Goal: Information Seeking & Learning: Learn about a topic

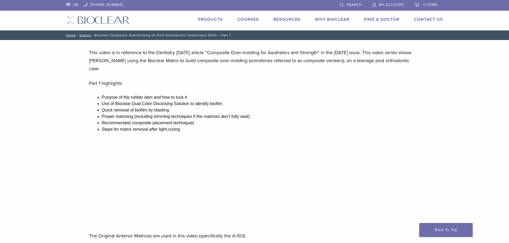
click at [249, 18] on link "Courses" at bounding box center [248, 19] width 22 height 5
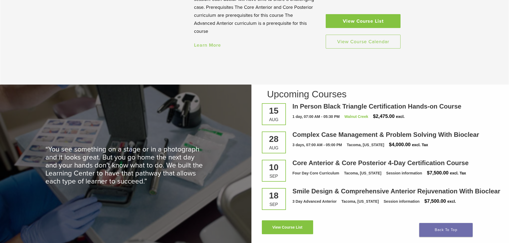
scroll to position [561, 0]
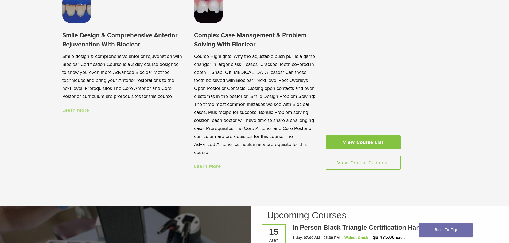
click at [369, 139] on link "View Course List" at bounding box center [363, 142] width 75 height 14
click at [370, 170] on link "View Course Calendar" at bounding box center [363, 163] width 75 height 14
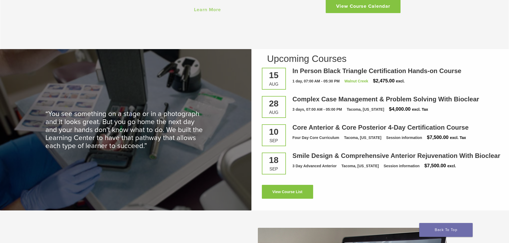
scroll to position [748, 0]
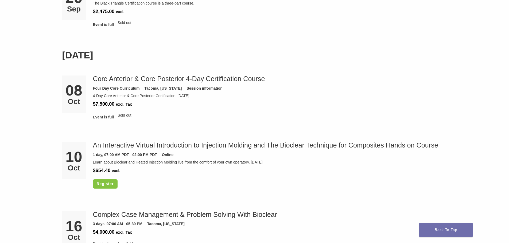
scroll to position [481, 0]
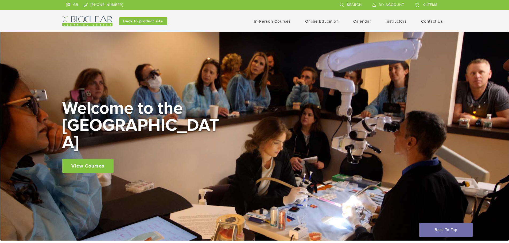
click at [69, 4] on link "GB" at bounding box center [72, 4] width 12 height 8
click at [75, 5] on link "GB" at bounding box center [72, 4] width 12 height 8
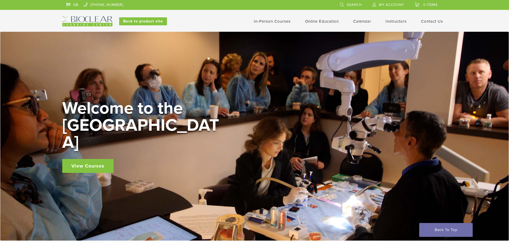
click at [388, 21] on link "Instructors" at bounding box center [395, 21] width 21 height 5
click at [276, 21] on link "In-Person Courses" at bounding box center [272, 21] width 37 height 5
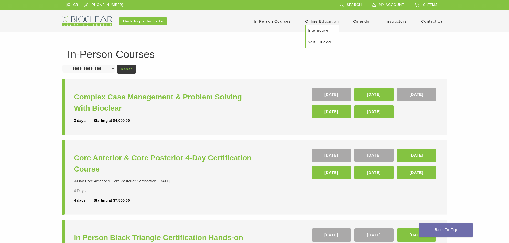
click at [329, 20] on link "Online Education" at bounding box center [322, 21] width 34 height 5
click at [323, 30] on link "Interactive" at bounding box center [322, 31] width 32 height 12
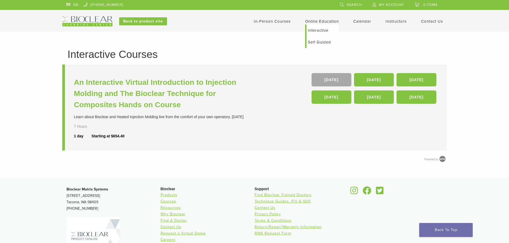
click at [321, 43] on link "Self Guided" at bounding box center [322, 42] width 32 height 12
click at [317, 41] on link "Self Guided" at bounding box center [322, 42] width 32 height 12
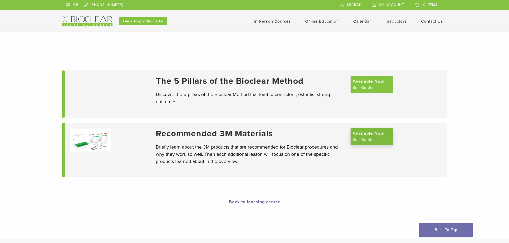
click at [366, 137] on span "Available Now" at bounding box center [368, 133] width 31 height 6
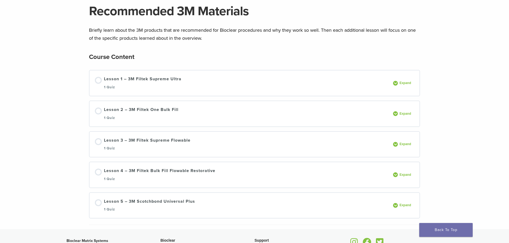
scroll to position [53, 0]
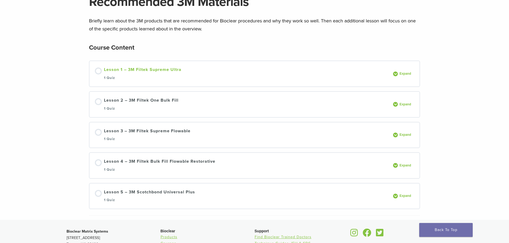
click at [136, 71] on div "Lesson 1 – 3M Filtek Supreme Ultra 1 Quiz" at bounding box center [142, 73] width 77 height 15
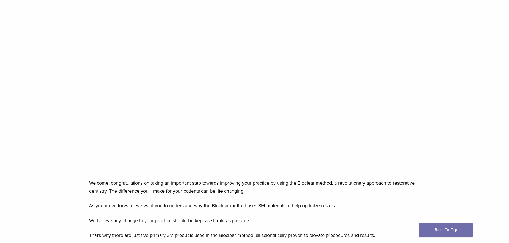
scroll to position [107, 0]
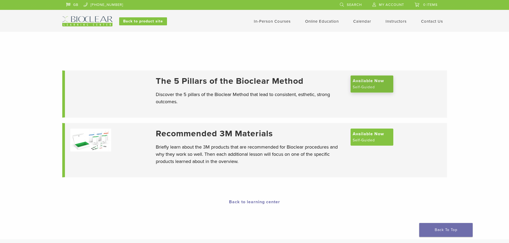
click at [377, 84] on span "Available Now" at bounding box center [368, 81] width 31 height 6
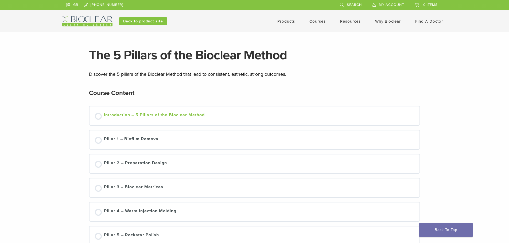
click at [166, 116] on div "Introduction – 5 Pillars of the Bioclear Method" at bounding box center [154, 116] width 101 height 8
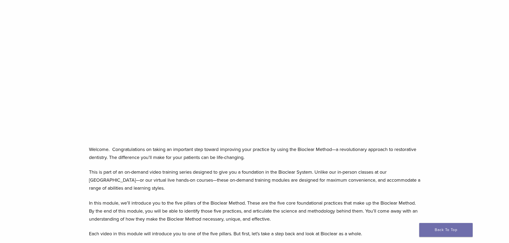
scroll to position [134, 0]
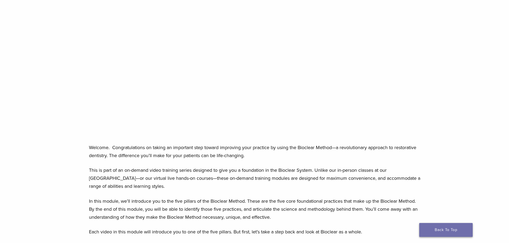
click at [436, 233] on link "Back To Top" at bounding box center [445, 230] width 53 height 14
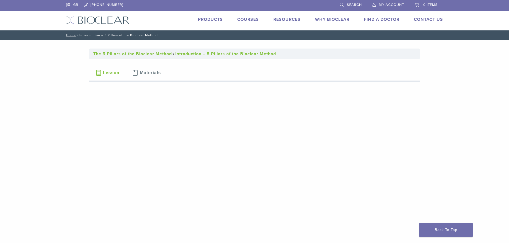
scroll to position [134, 0]
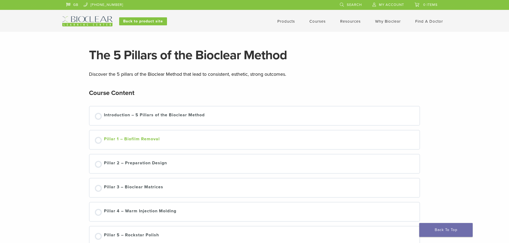
click at [102, 139] on link "Pillar 1 – Biofilm Removal" at bounding box center [254, 140] width 319 height 8
click at [98, 165] on div at bounding box center [98, 164] width 7 height 7
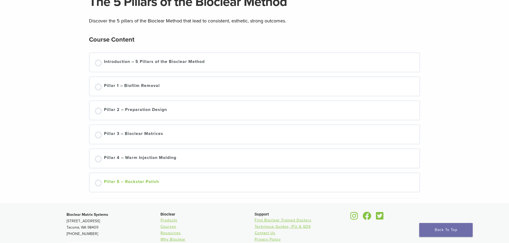
click at [135, 181] on div "Pillar 5 – Rockstar Polish" at bounding box center [131, 183] width 55 height 8
click at [135, 182] on div "Pillar 5 – Rockstar Polish" at bounding box center [131, 183] width 55 height 8
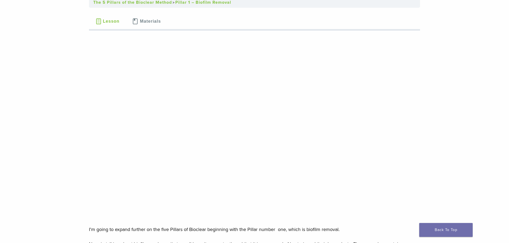
scroll to position [53, 0]
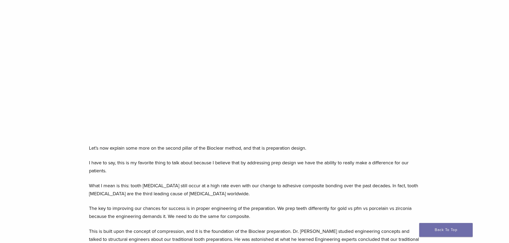
scroll to position [134, 0]
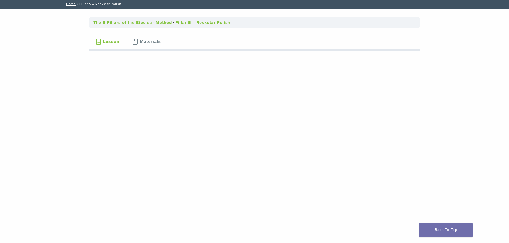
scroll to position [53, 0]
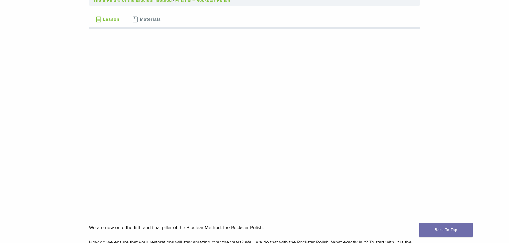
click at [102, 19] on button "Lesson" at bounding box center [107, 19] width 37 height 19
click at [145, 20] on span "Materials" at bounding box center [150, 19] width 21 height 4
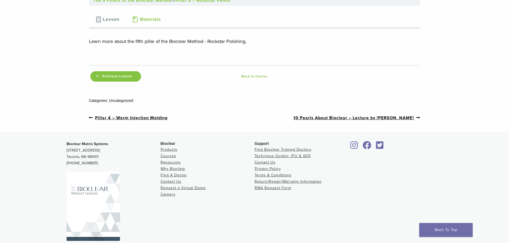
click at [105, 19] on span "Lesson" at bounding box center [111, 19] width 17 height 4
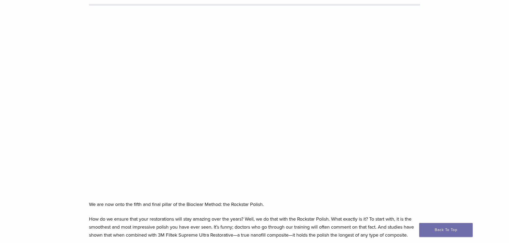
scroll to position [80, 0]
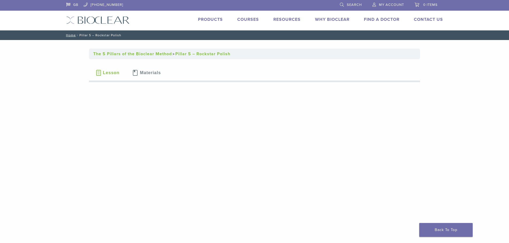
click at [143, 72] on span "Materials" at bounding box center [150, 73] width 21 height 4
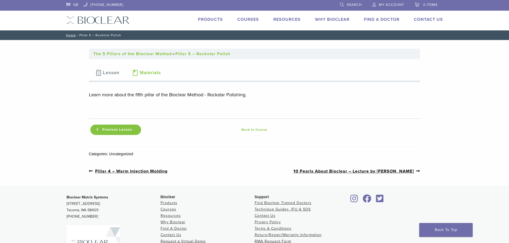
click at [253, 131] on link "Back to Course" at bounding box center [254, 130] width 224 height 6
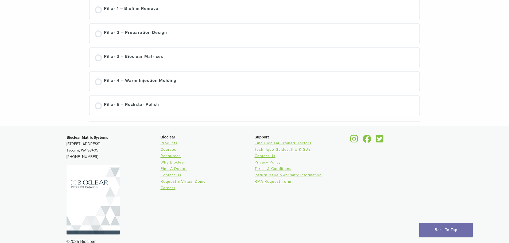
scroll to position [134, 0]
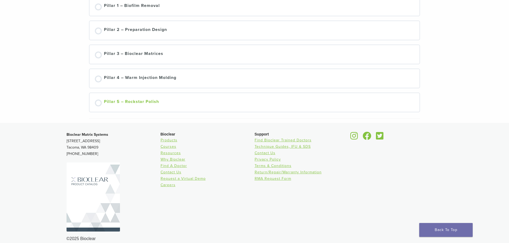
click at [142, 101] on div "Pillar 5 – Rockstar Polish" at bounding box center [131, 103] width 55 height 8
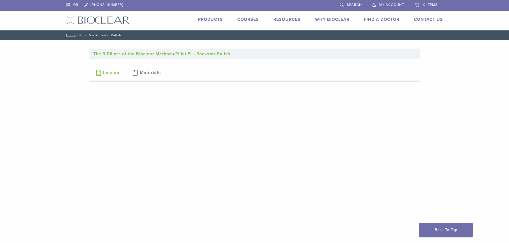
click at [384, 3] on span "My Account" at bounding box center [391, 5] width 25 height 4
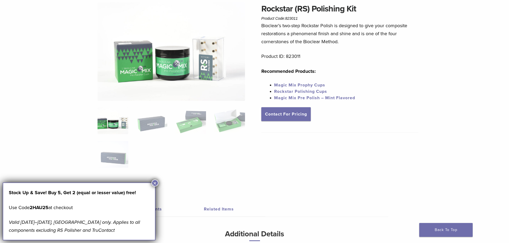
scroll to position [53, 0]
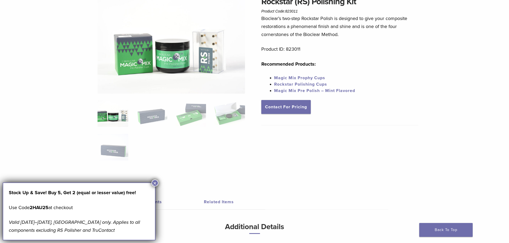
click at [111, 115] on img at bounding box center [112, 113] width 31 height 27
click at [155, 183] on button "×" at bounding box center [154, 183] width 7 height 7
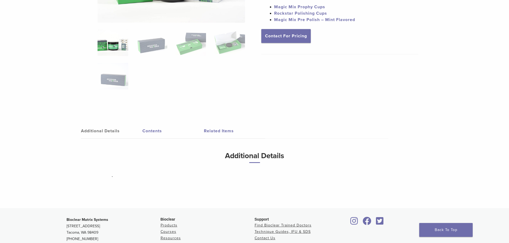
scroll to position [214, 0]
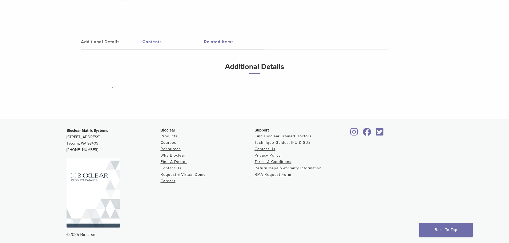
click at [282, 144] on link "Technique Guides, IFU & SDS" at bounding box center [282, 142] width 56 height 5
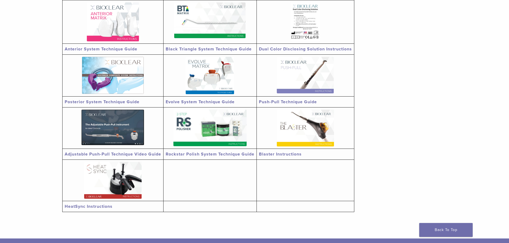
scroll to position [134, 0]
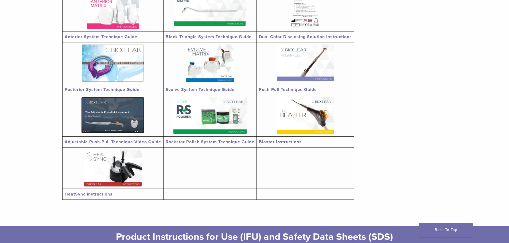
click at [205, 112] on img at bounding box center [209, 115] width 73 height 37
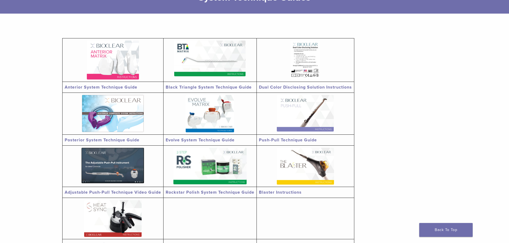
scroll to position [80, 0]
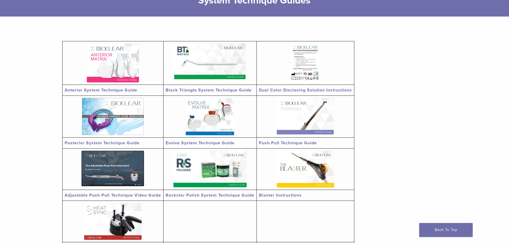
click at [315, 123] on img at bounding box center [305, 116] width 57 height 37
click at [308, 64] on img at bounding box center [305, 63] width 29 height 39
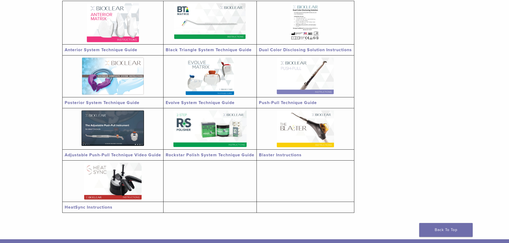
scroll to position [187, 0]
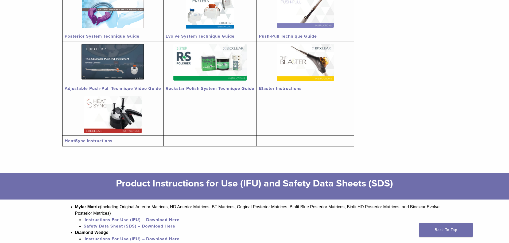
click at [225, 62] on img at bounding box center [209, 62] width 73 height 37
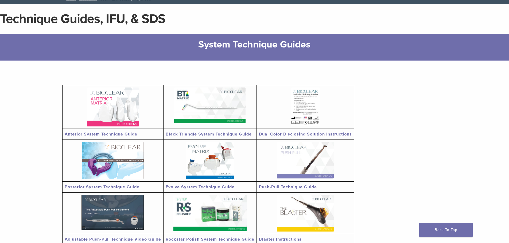
scroll to position [0, 0]
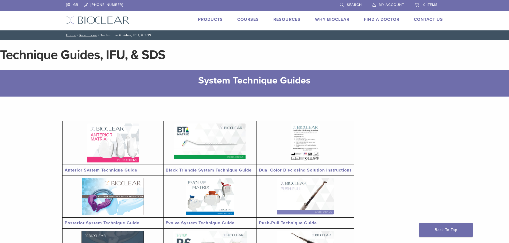
click at [68, 5] on link "GB" at bounding box center [72, 4] width 12 height 8
click at [75, 3] on link "GB" at bounding box center [72, 4] width 12 height 8
